Goal: Task Accomplishment & Management: Manage account settings

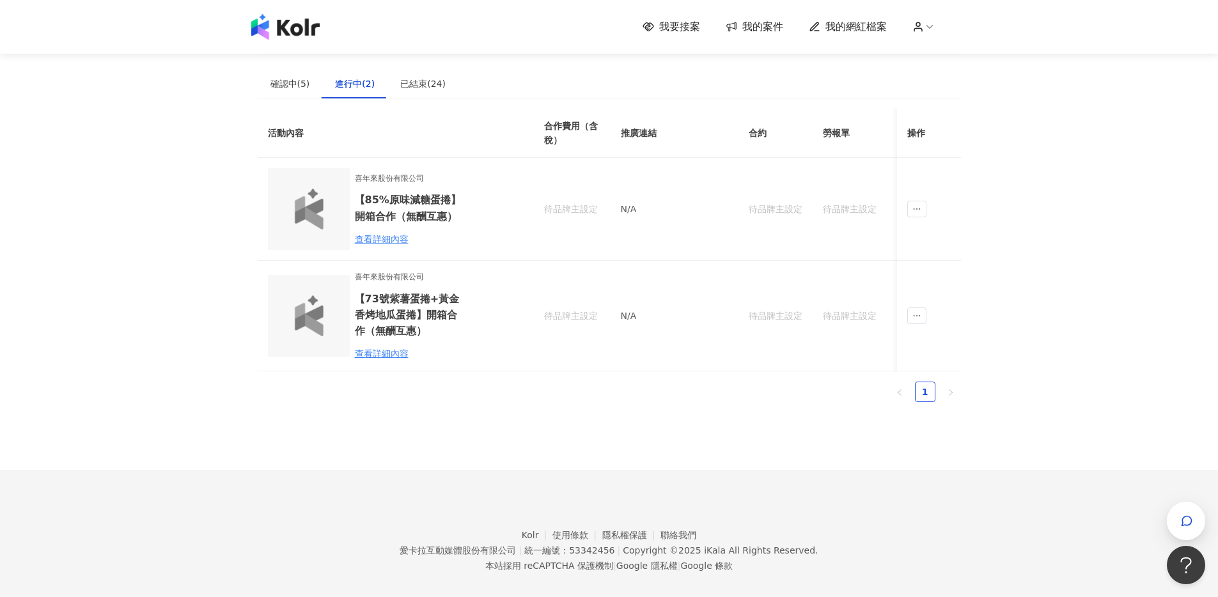
click at [1019, 219] on div "我要接案 我的案件 我的網紅檔案 建議執行流程 確認中(5) 進行中(2) 已結束(24) 邀請中 報名中 活動內容 合作金額 合作方式 邀請發送時間 邀請狀…" at bounding box center [609, 306] width 1218 height 612
click at [924, 204] on span "ellipsis" at bounding box center [916, 209] width 19 height 17
click at [392, 236] on div "查看詳細內容" at bounding box center [411, 239] width 112 height 14
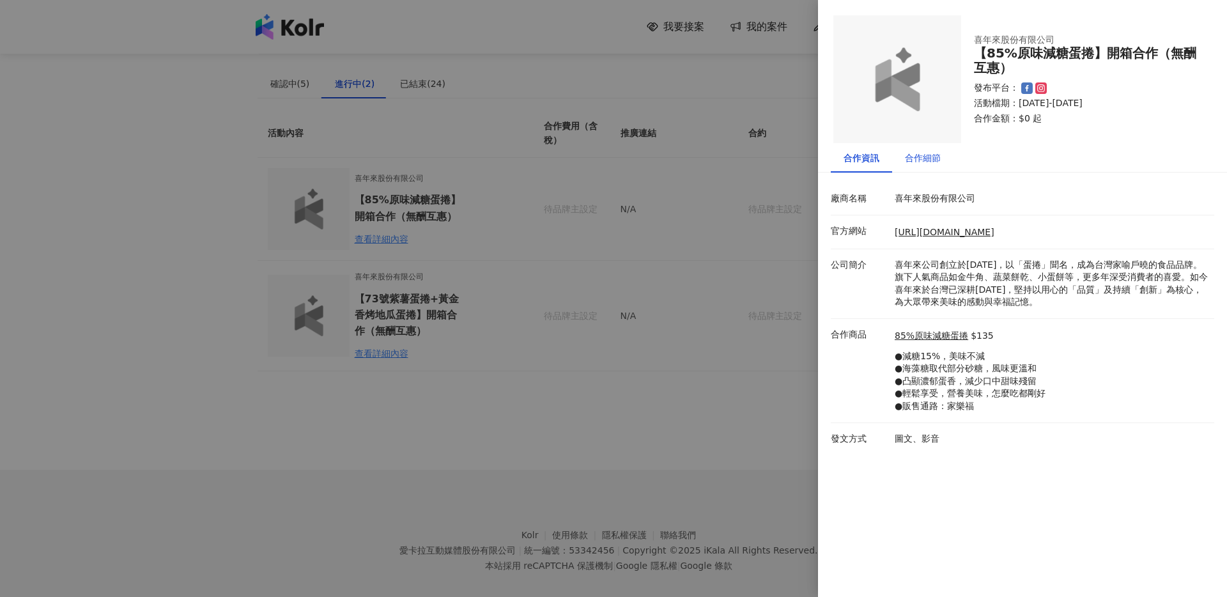
click at [935, 155] on div "合作細節" at bounding box center [923, 158] width 36 height 14
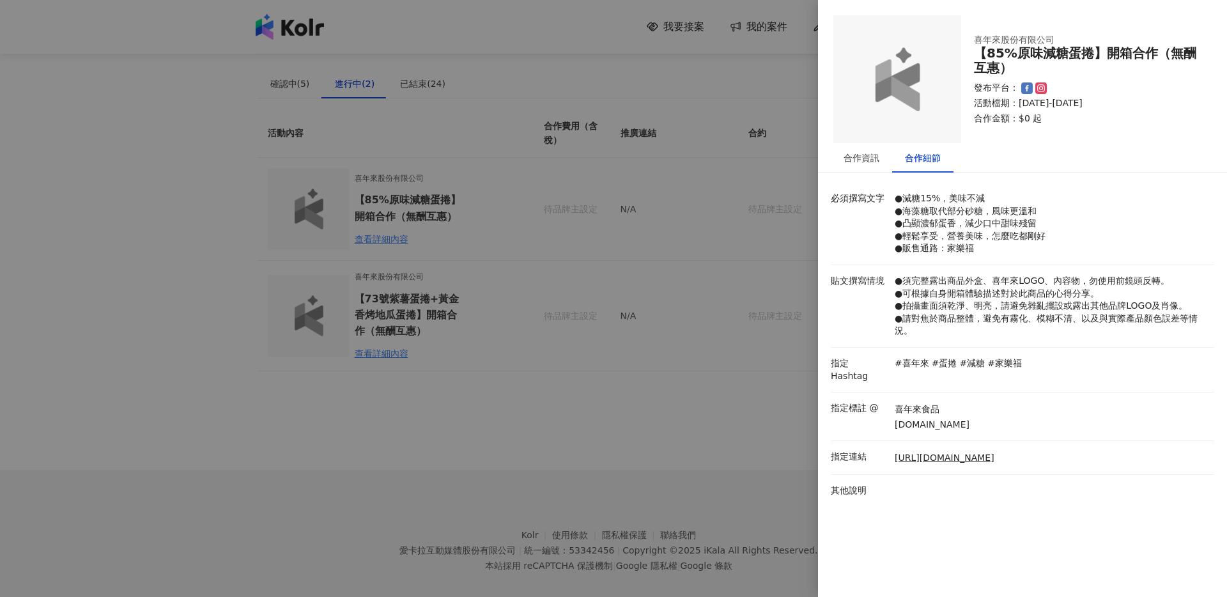
click at [735, 387] on div at bounding box center [613, 298] width 1227 height 597
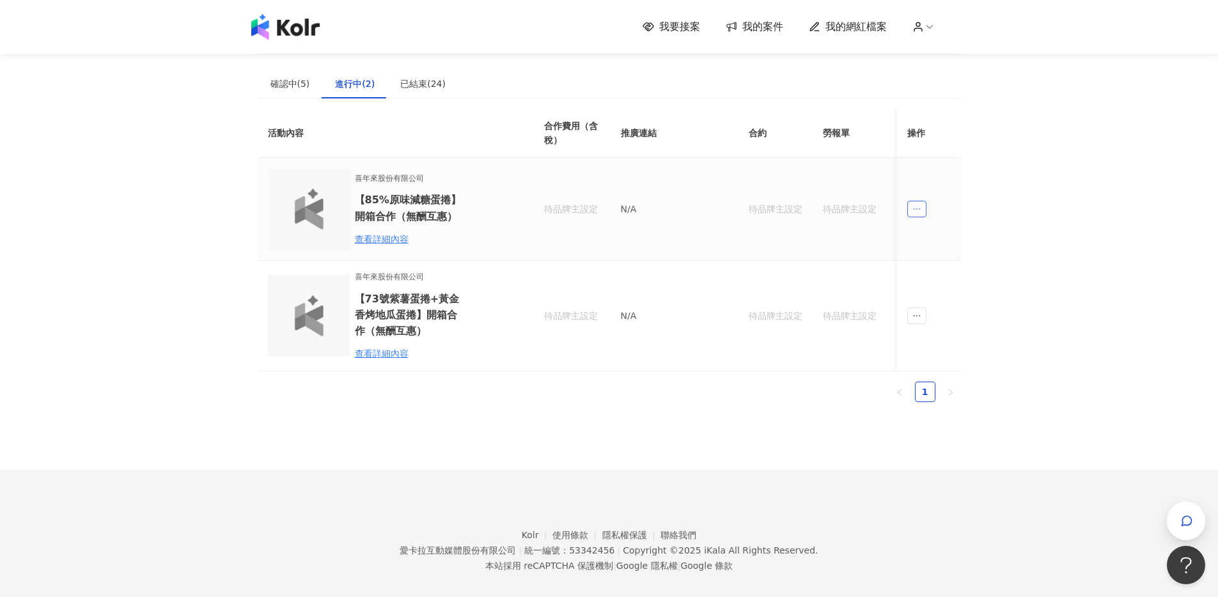
click at [922, 205] on span "ellipsis" at bounding box center [916, 209] width 19 height 17
click at [929, 265] on div "傳訊" at bounding box center [939, 267] width 45 height 14
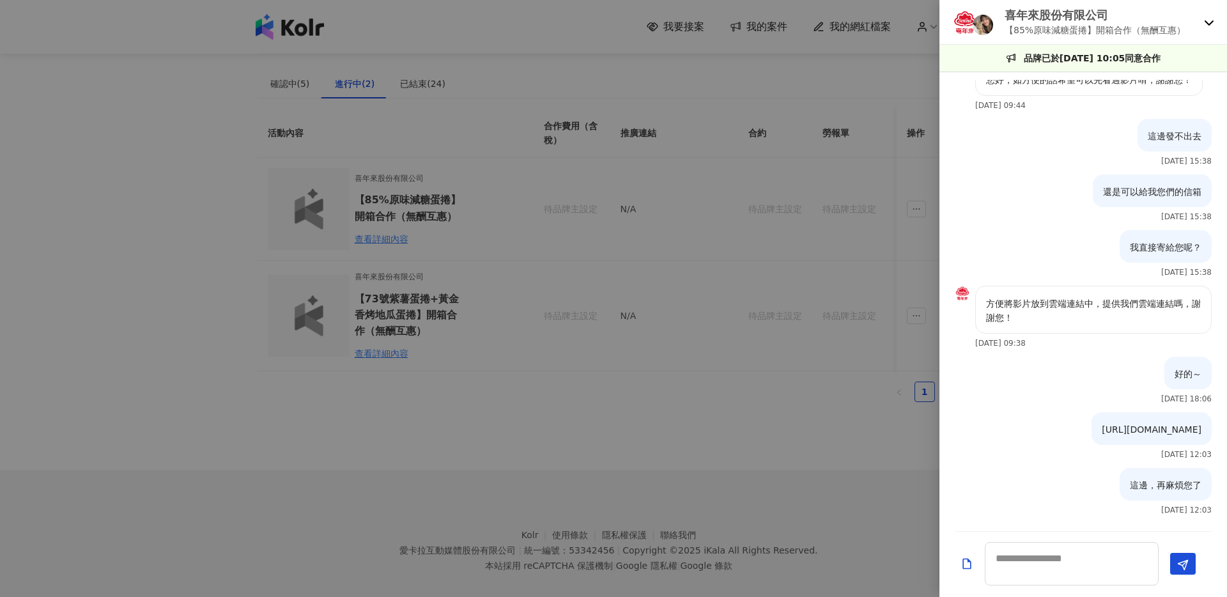
click at [862, 288] on div at bounding box center [613, 298] width 1227 height 597
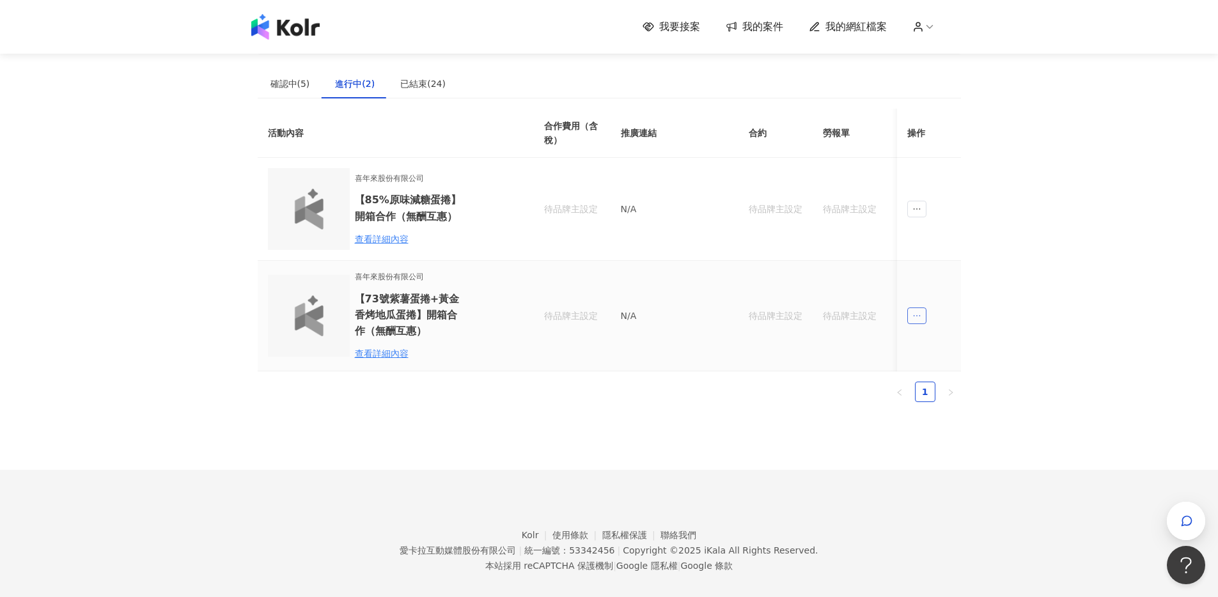
click at [918, 318] on icon "ellipsis" at bounding box center [916, 315] width 9 height 9
click at [658, 314] on p "N/A" at bounding box center [674, 316] width 107 height 14
click at [387, 349] on div "查看詳細內容" at bounding box center [411, 353] width 112 height 14
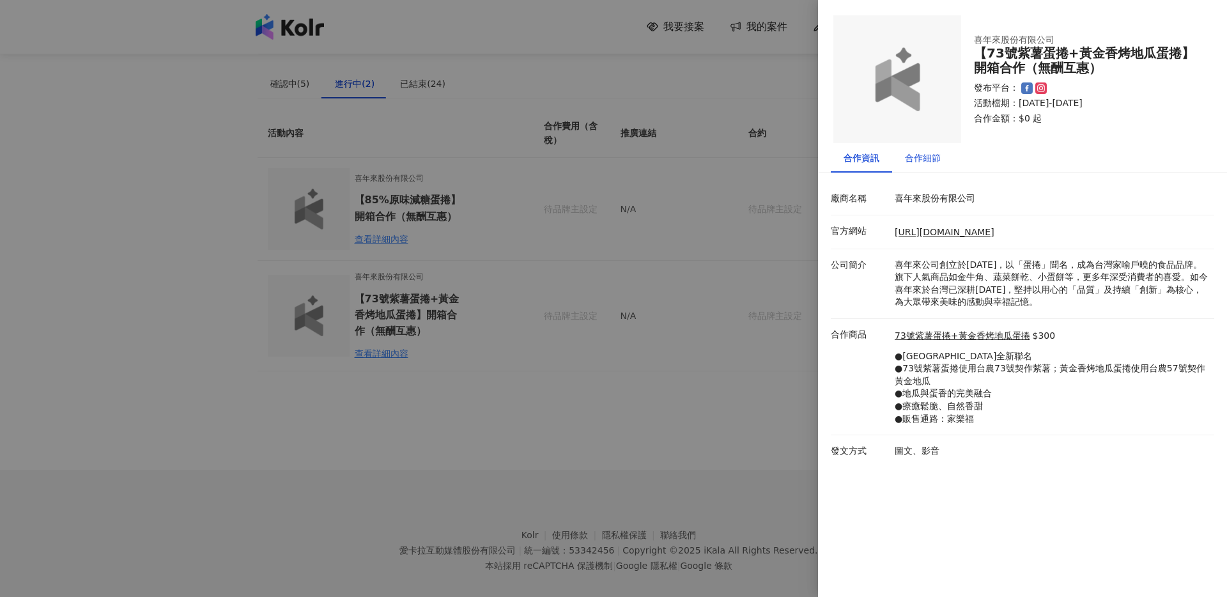
click at [912, 155] on div "合作細節" at bounding box center [923, 158] width 36 height 14
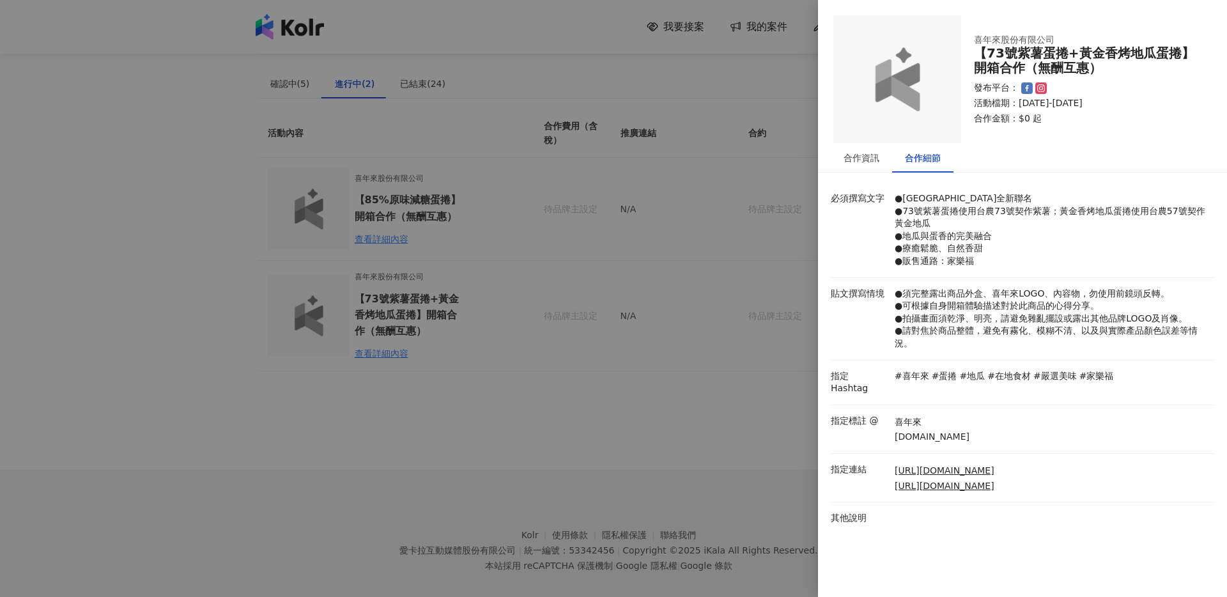
drag, startPoint x: 968, startPoint y: 424, endPoint x: 956, endPoint y: 424, distance: 11.5
click at [963, 424] on div "喜年來 [DOMAIN_NAME]" at bounding box center [1052, 429] width 320 height 29
